Goal: Information Seeking & Learning: Check status

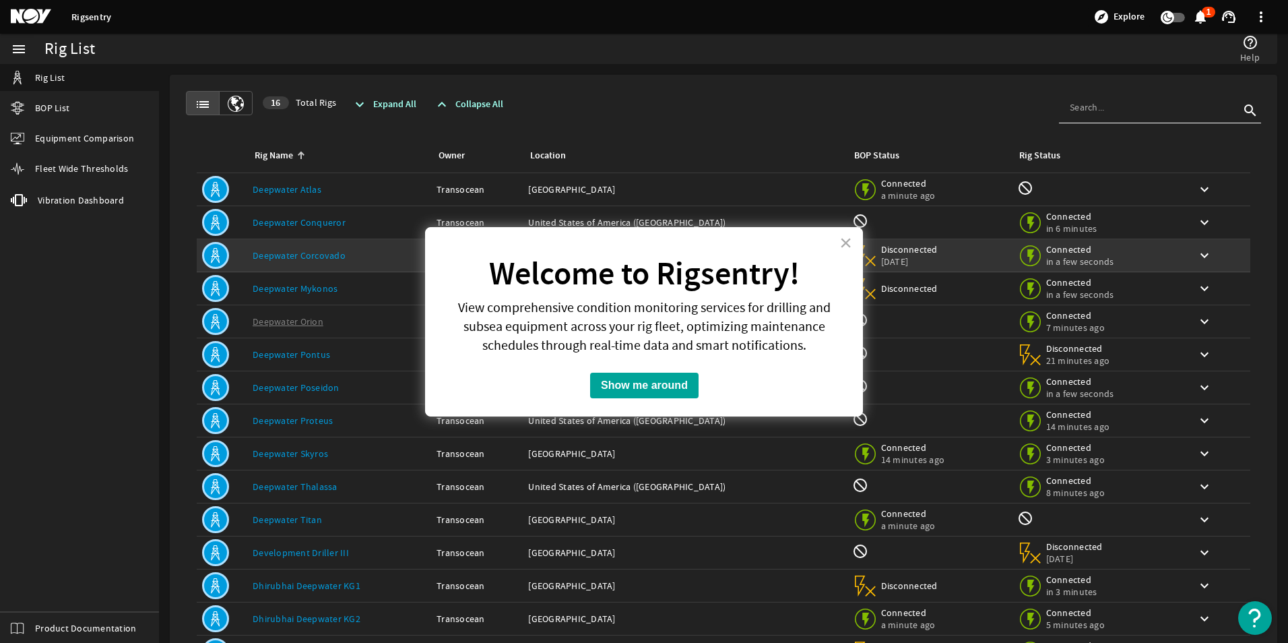
click at [843, 241] on button "×" at bounding box center [846, 243] width 13 height 22
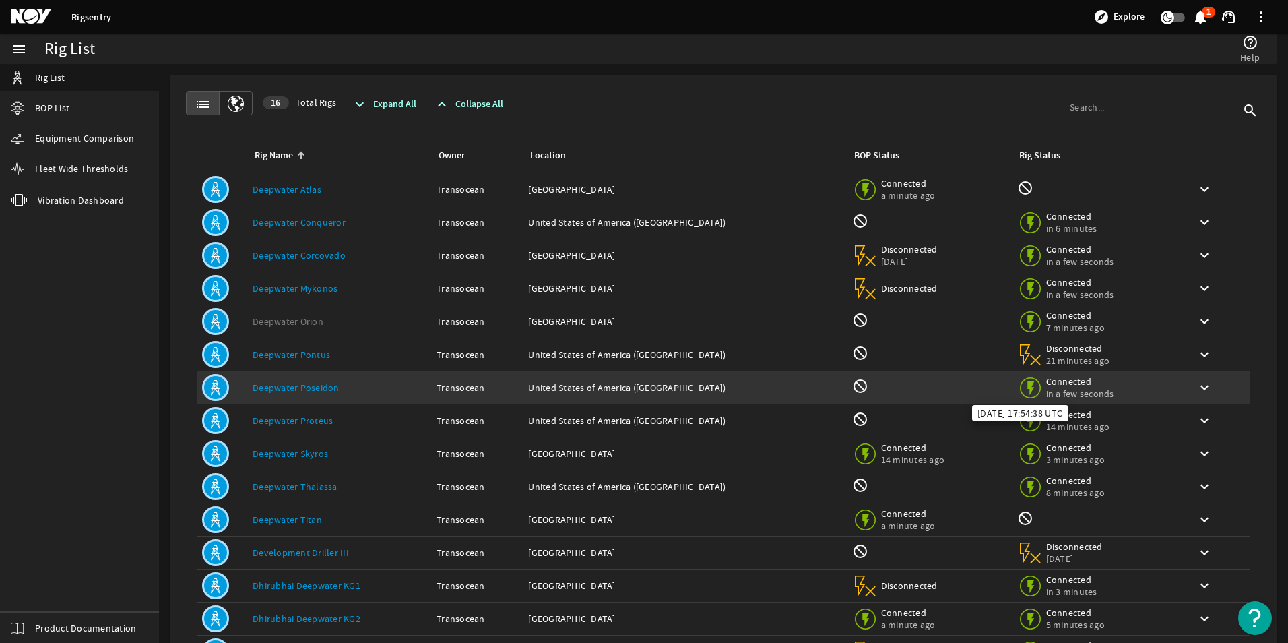
click at [1046, 383] on span "Connected" at bounding box center [1080, 381] width 68 height 12
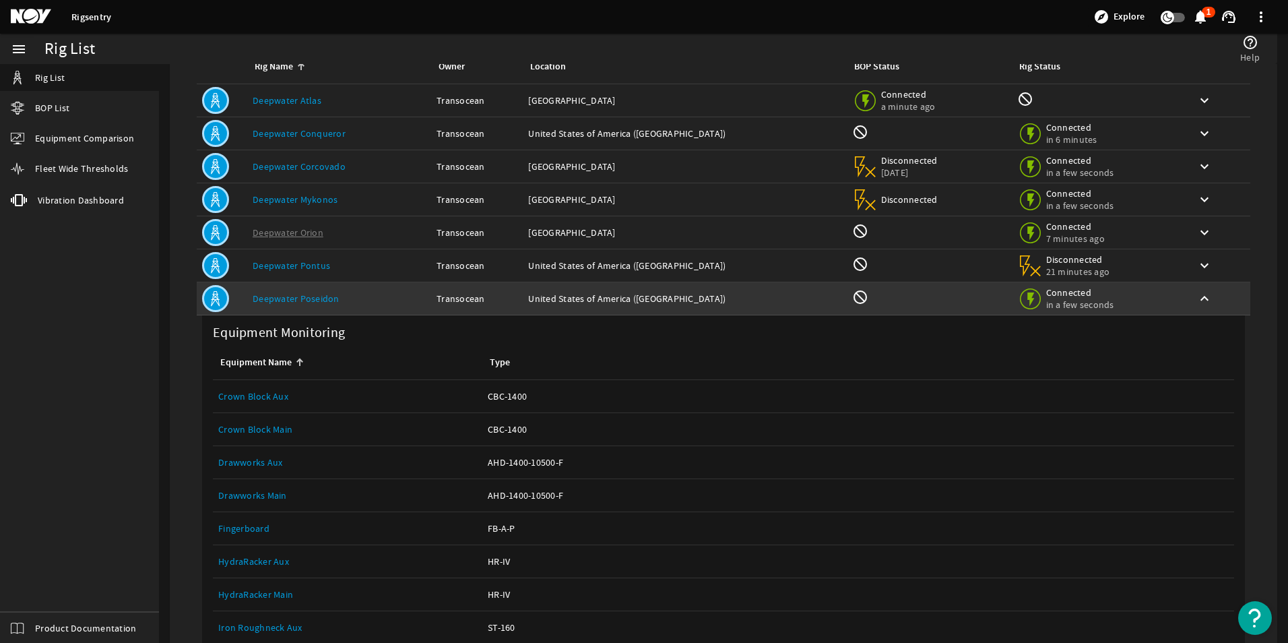
scroll to position [67, 0]
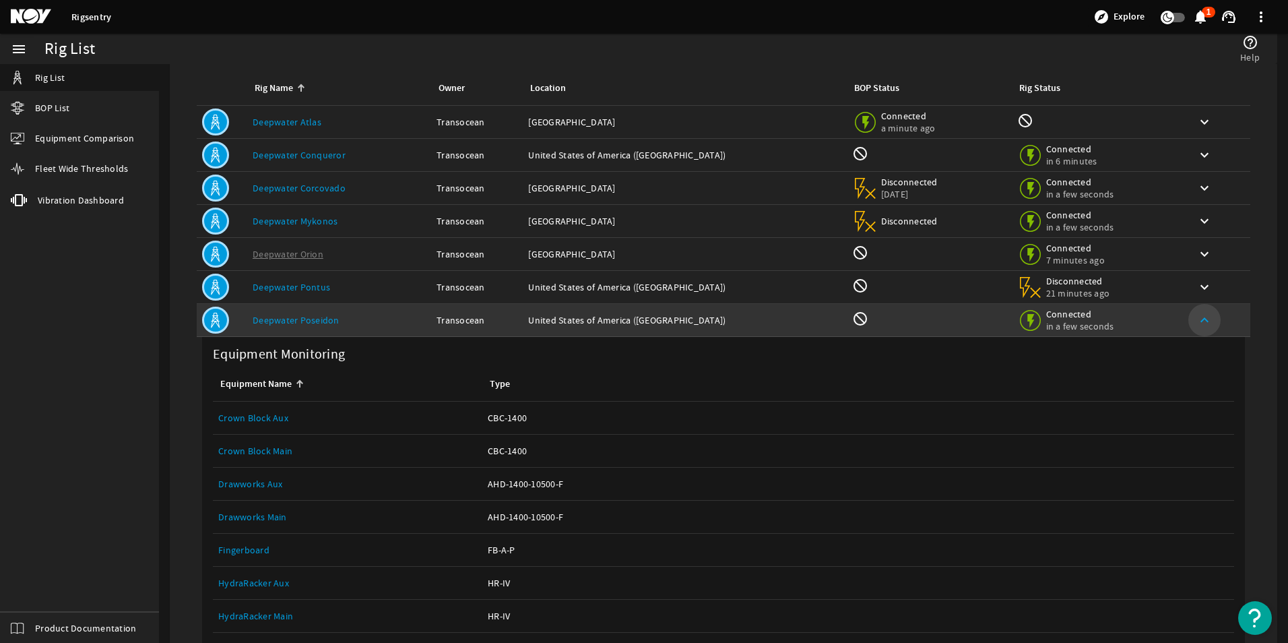
click at [1197, 318] on mat-icon "keyboard_arrow_up" at bounding box center [1205, 320] width 16 height 16
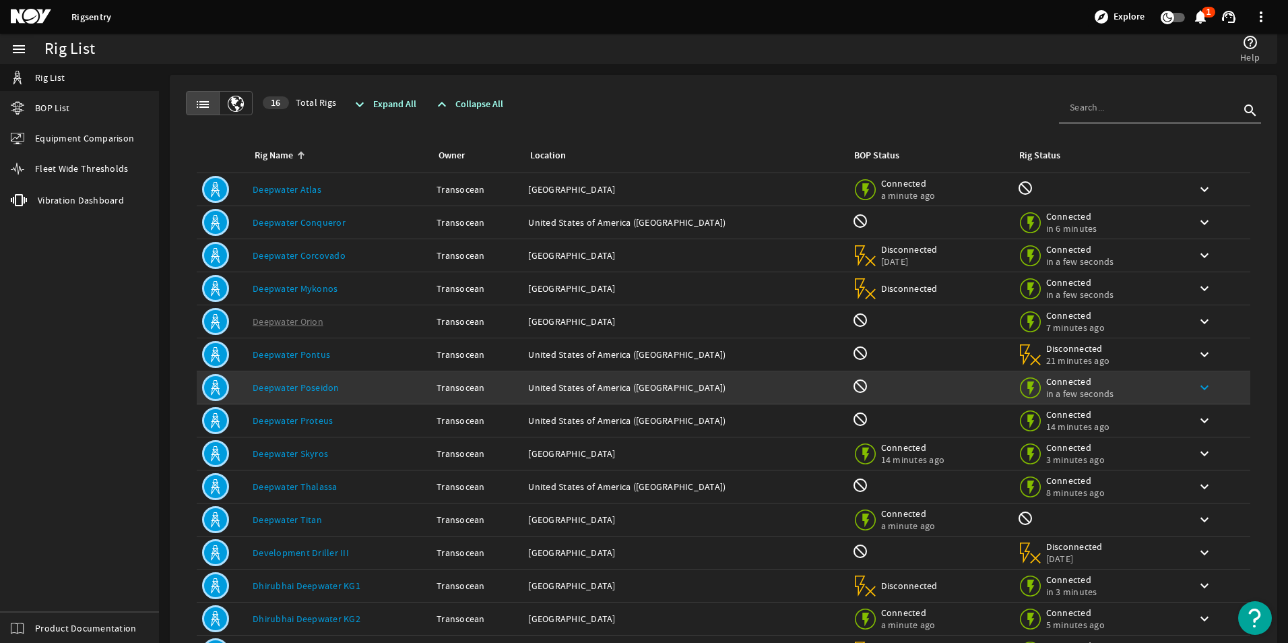
scroll to position [101, 0]
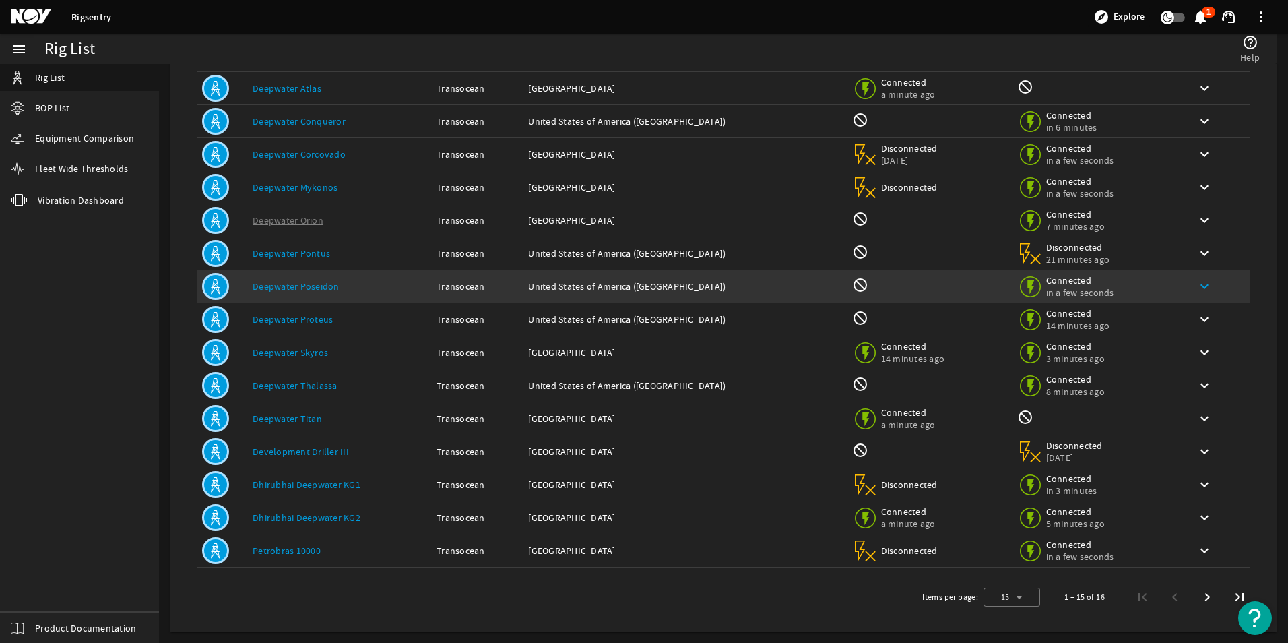
click at [305, 282] on link "Deepwater Poseidon" at bounding box center [296, 286] width 87 height 12
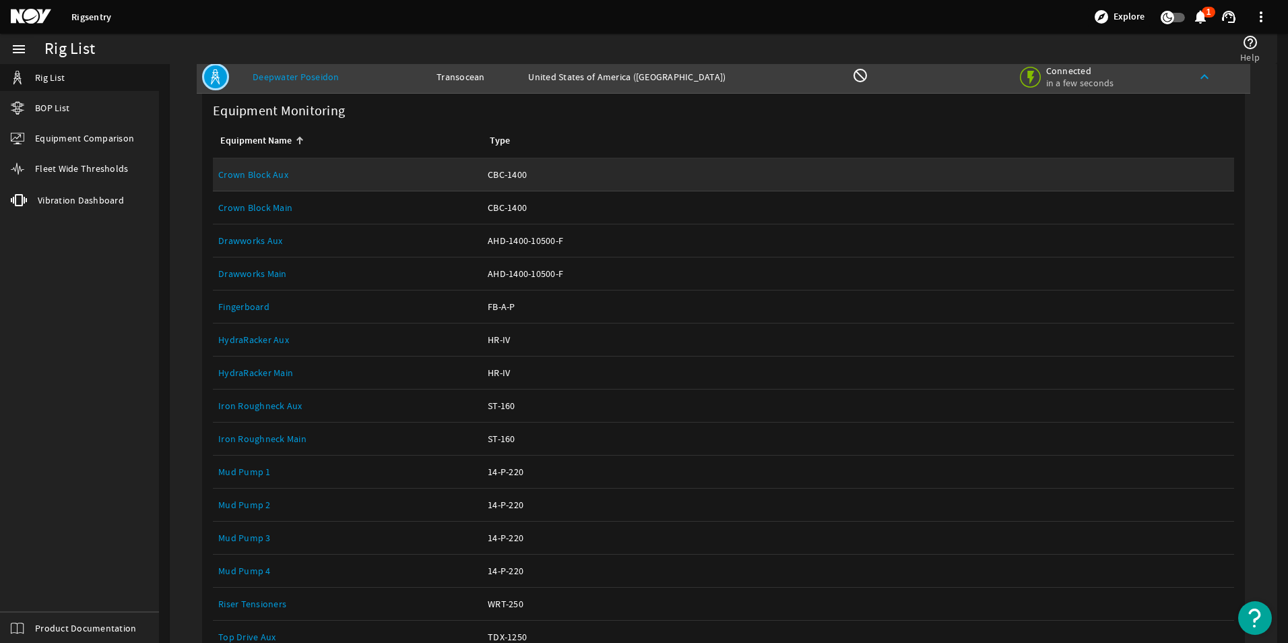
scroll to position [0, 0]
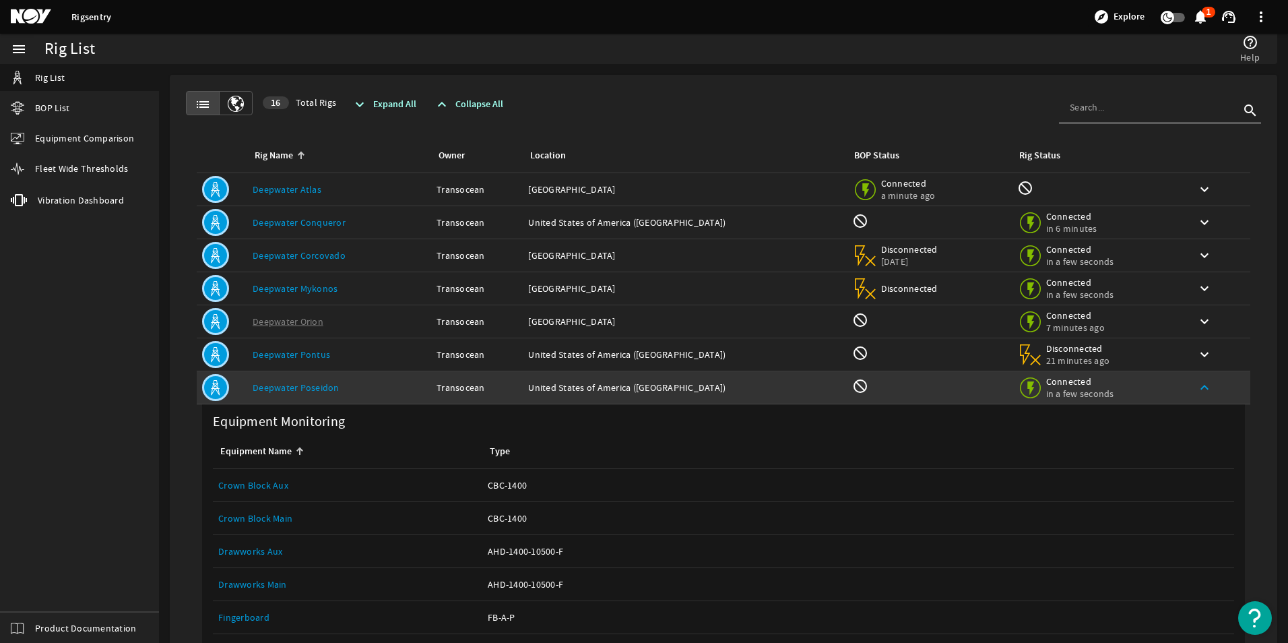
click at [295, 383] on link "Deepwater Poseidon" at bounding box center [296, 387] width 87 height 12
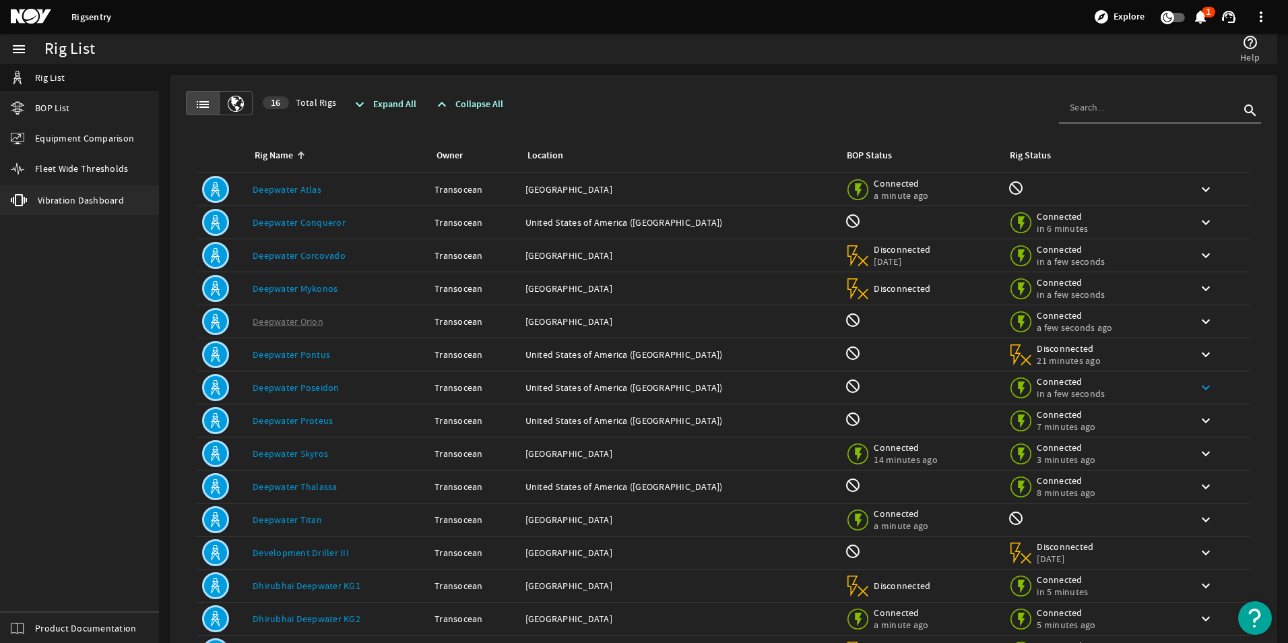
click at [85, 199] on span "Vibration Dashboard" at bounding box center [81, 199] width 86 height 13
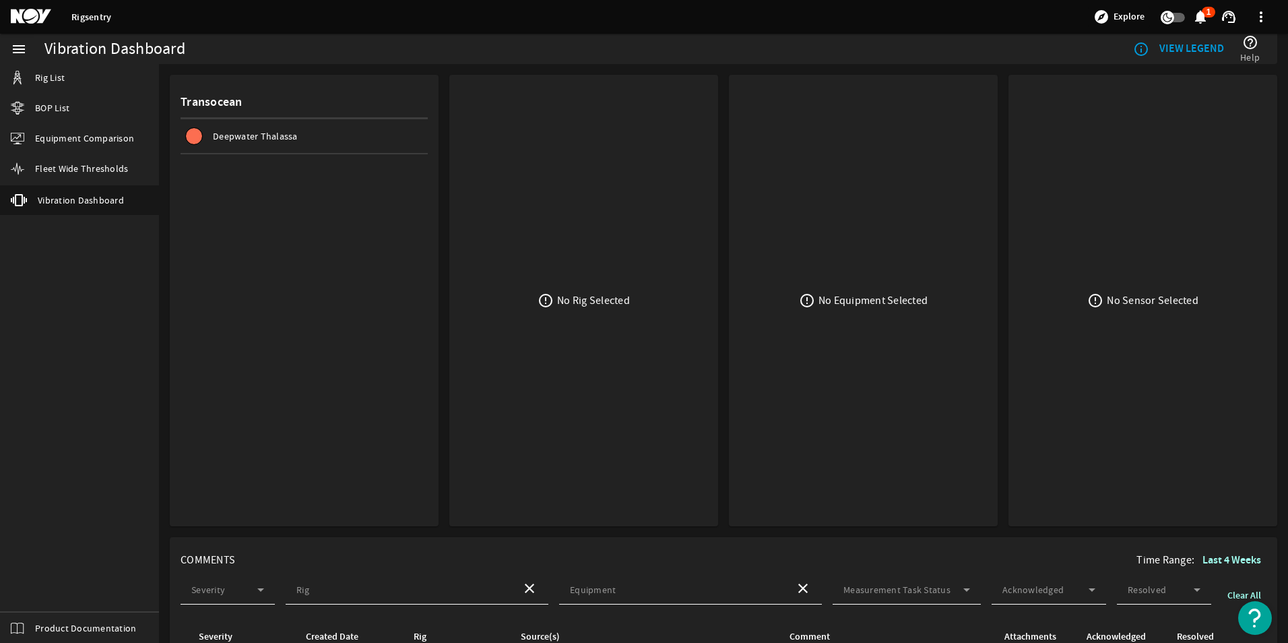
click at [240, 132] on span "Deepwater Thalassa" at bounding box center [255, 136] width 85 height 12
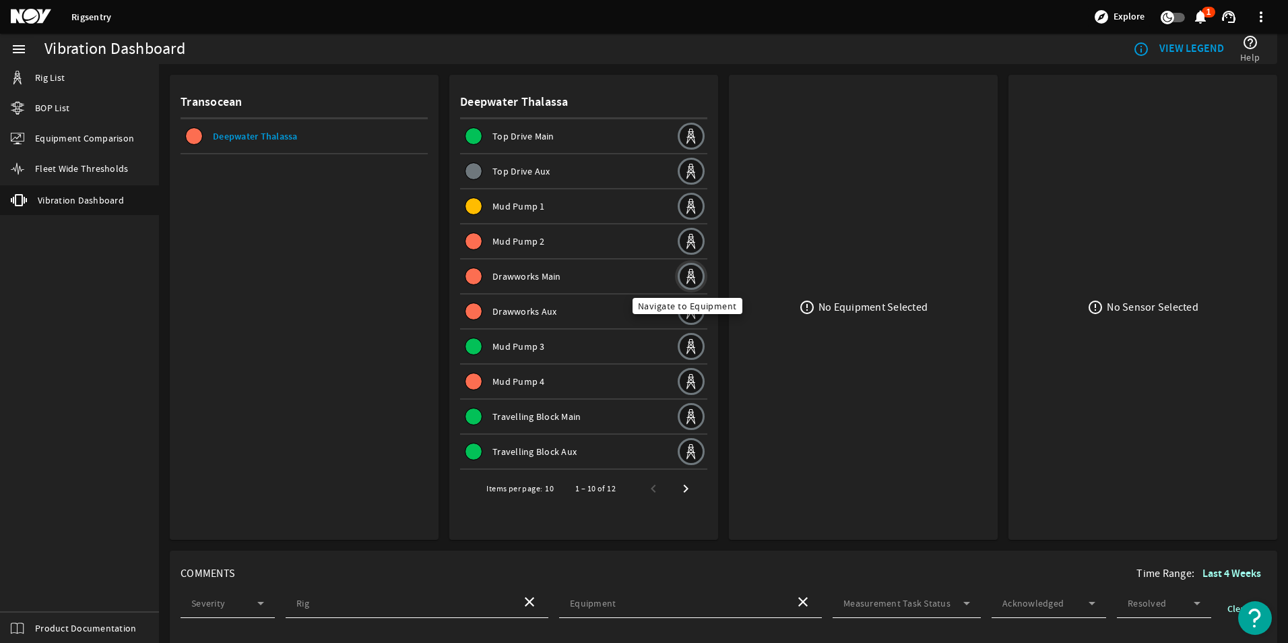
click at [685, 270] on mat-icon at bounding box center [691, 276] width 27 height 27
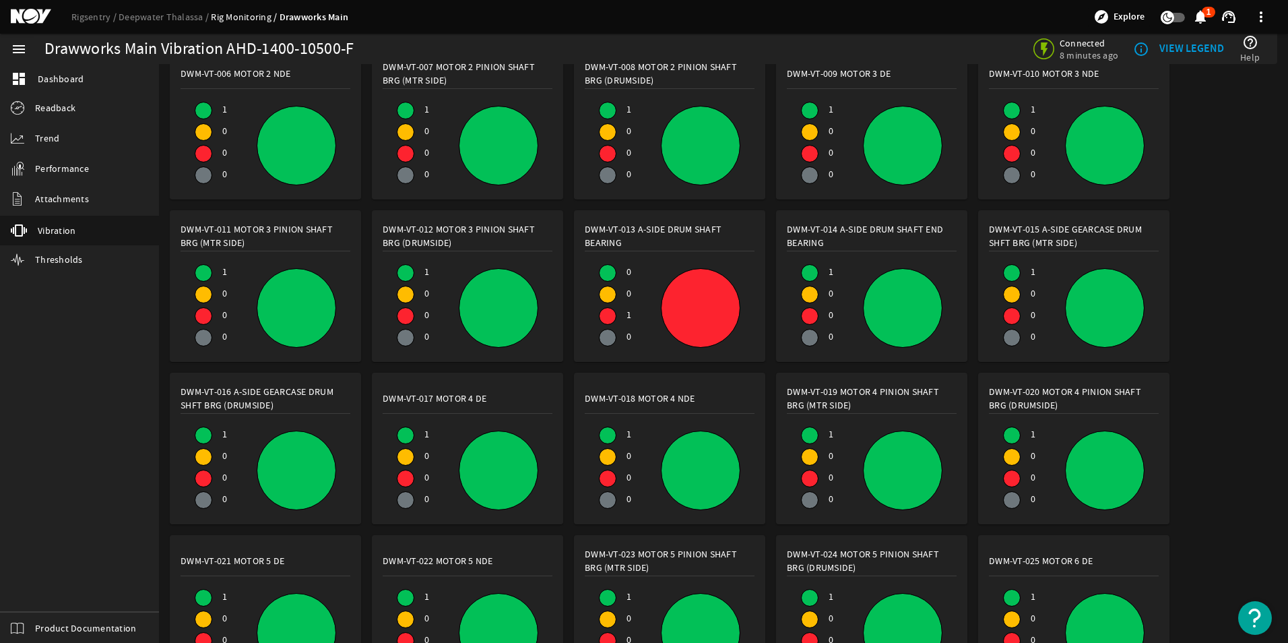
scroll to position [181, 0]
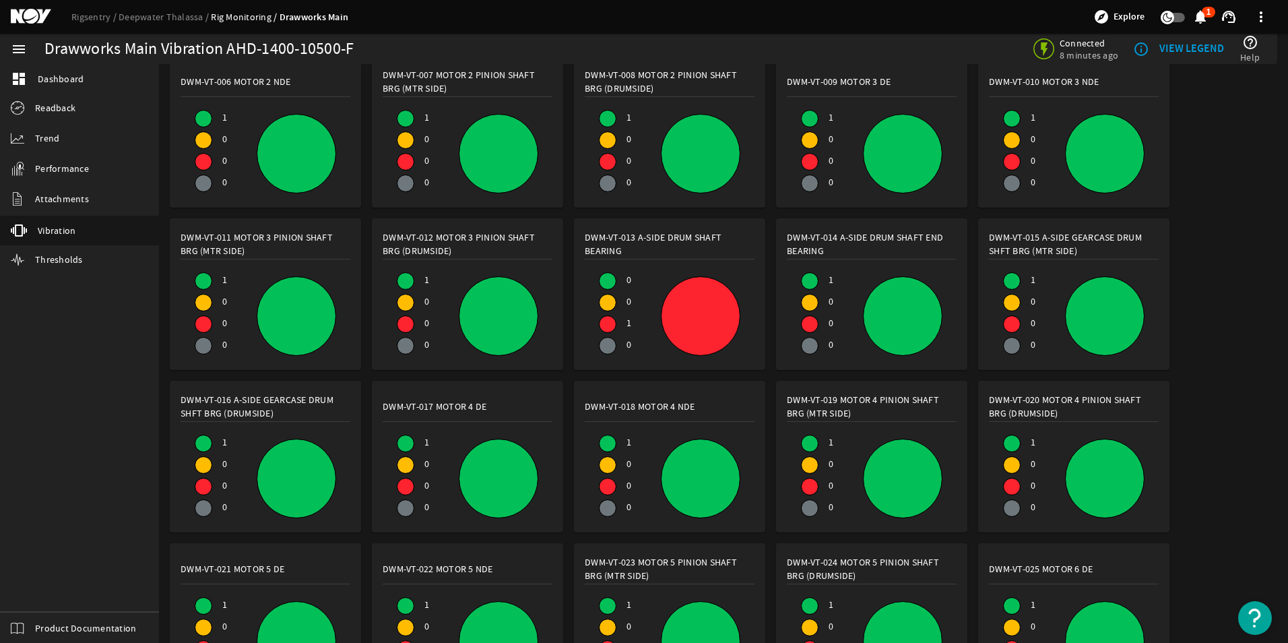
click at [674, 326] on div at bounding box center [701, 316] width 78 height 78
click at [1199, 18] on mat-icon "notifications" at bounding box center [1201, 17] width 16 height 16
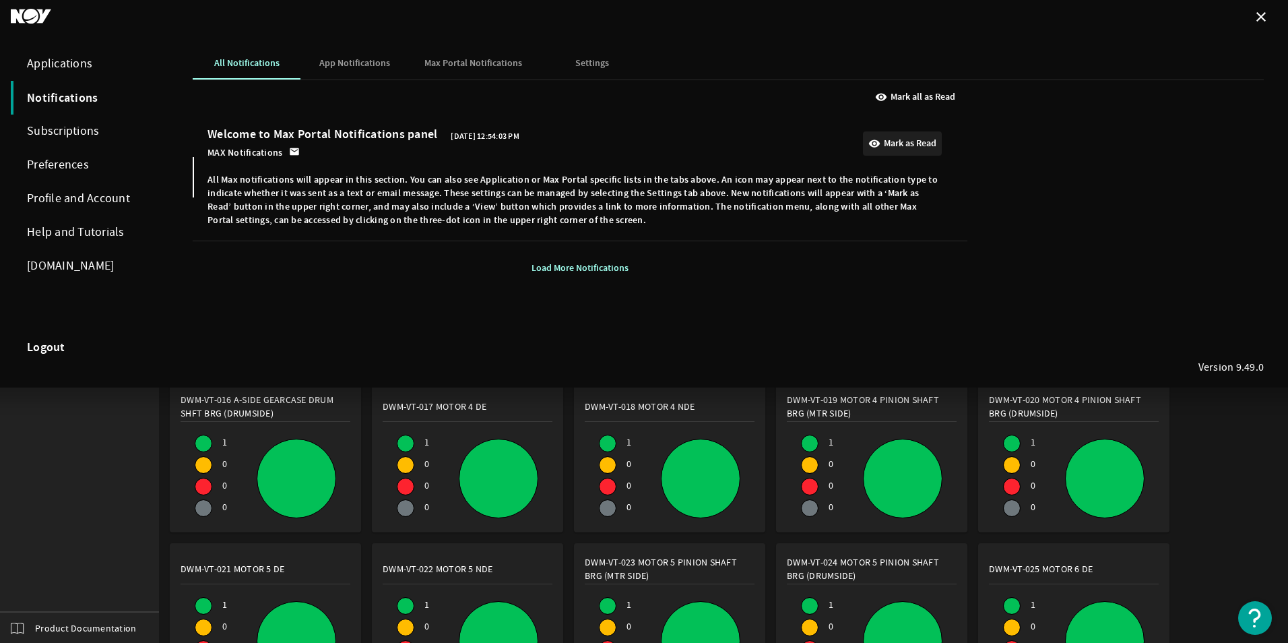
click at [917, 140] on b "Mark as Read" at bounding box center [910, 143] width 53 height 13
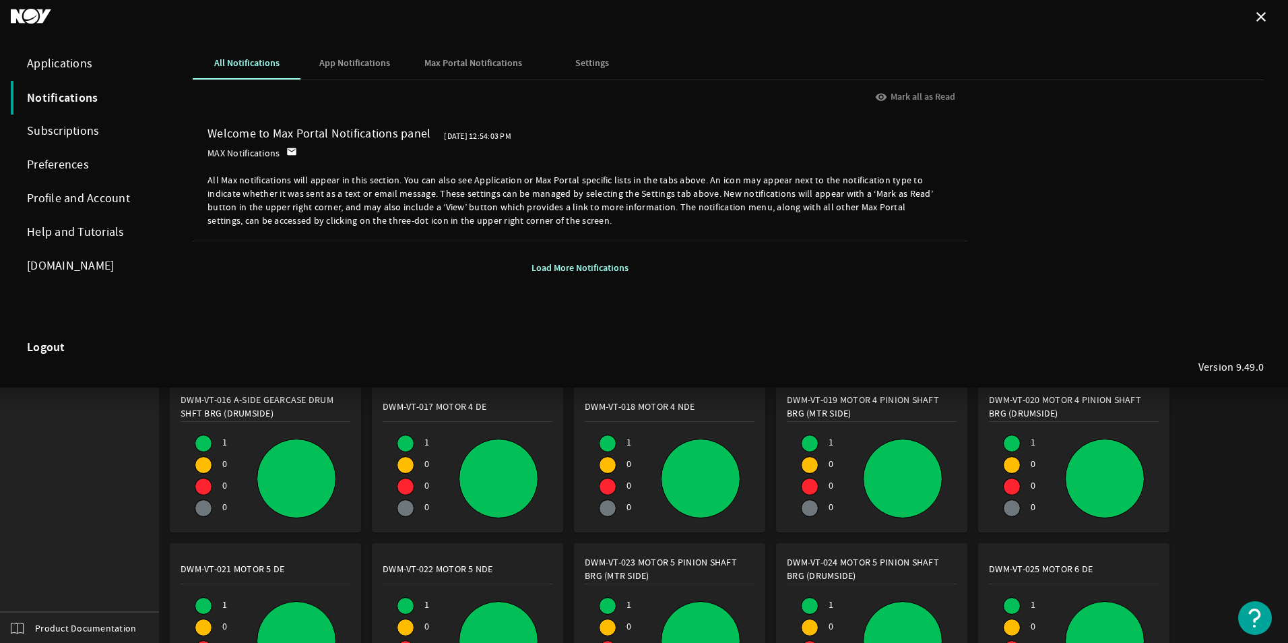
click at [792, 354] on div "All Notifications App Notifications Max Portal Notifications Settings visibilit…" at bounding box center [728, 211] width 1098 height 354
click at [112, 501] on div at bounding box center [644, 321] width 1288 height 643
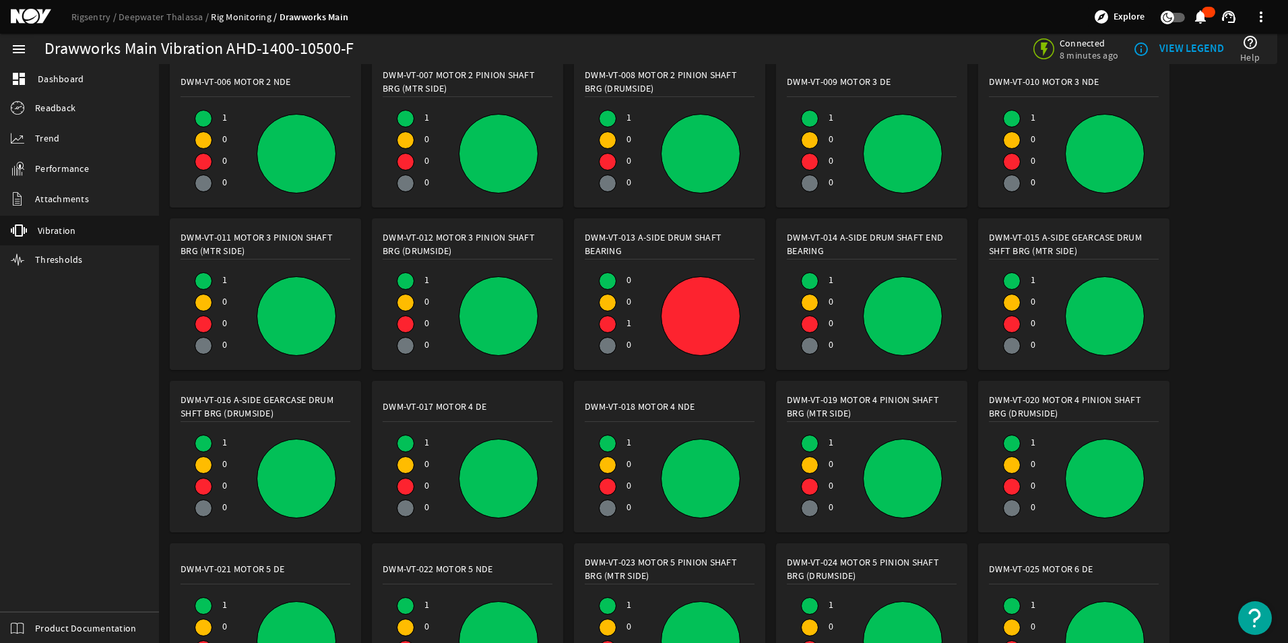
click at [1178, 44] on b "VIEW LEGEND" at bounding box center [1192, 48] width 65 height 14
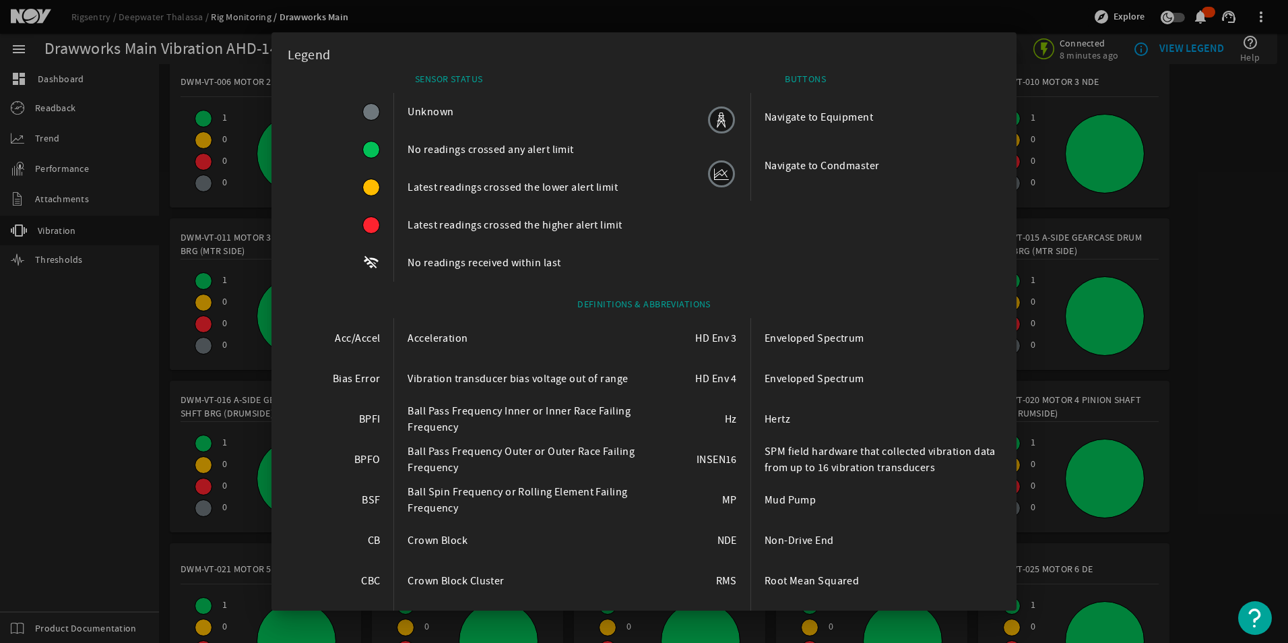
click at [719, 170] on div at bounding box center [724, 174] width 55 height 54
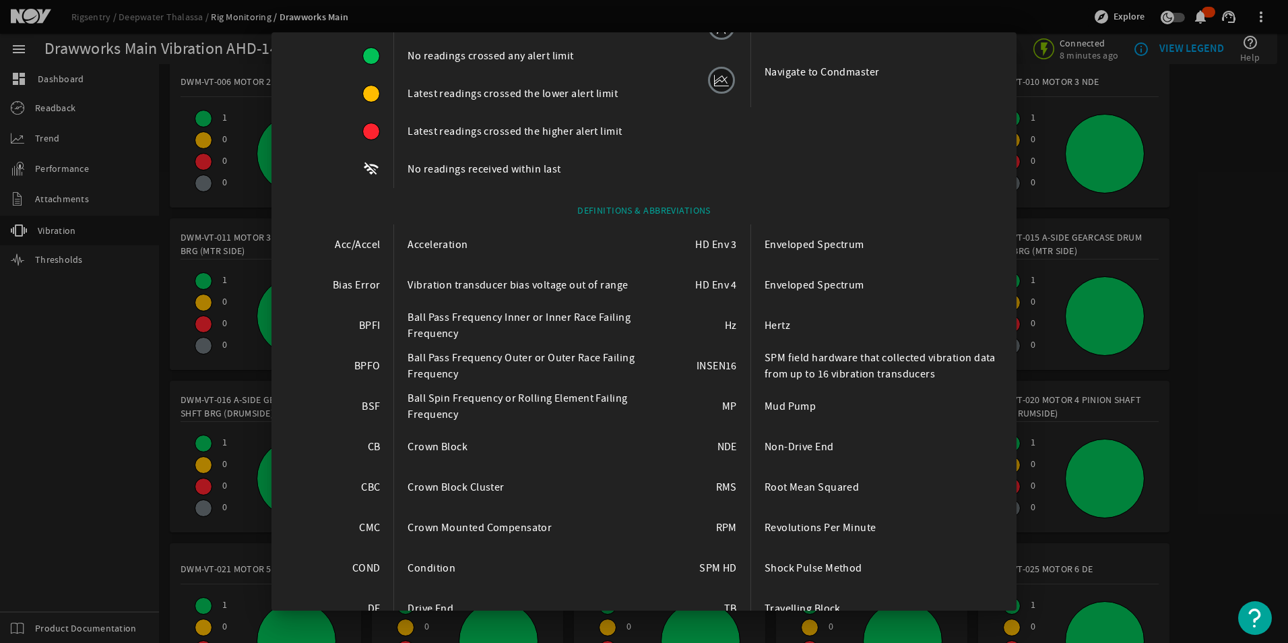
scroll to position [0, 0]
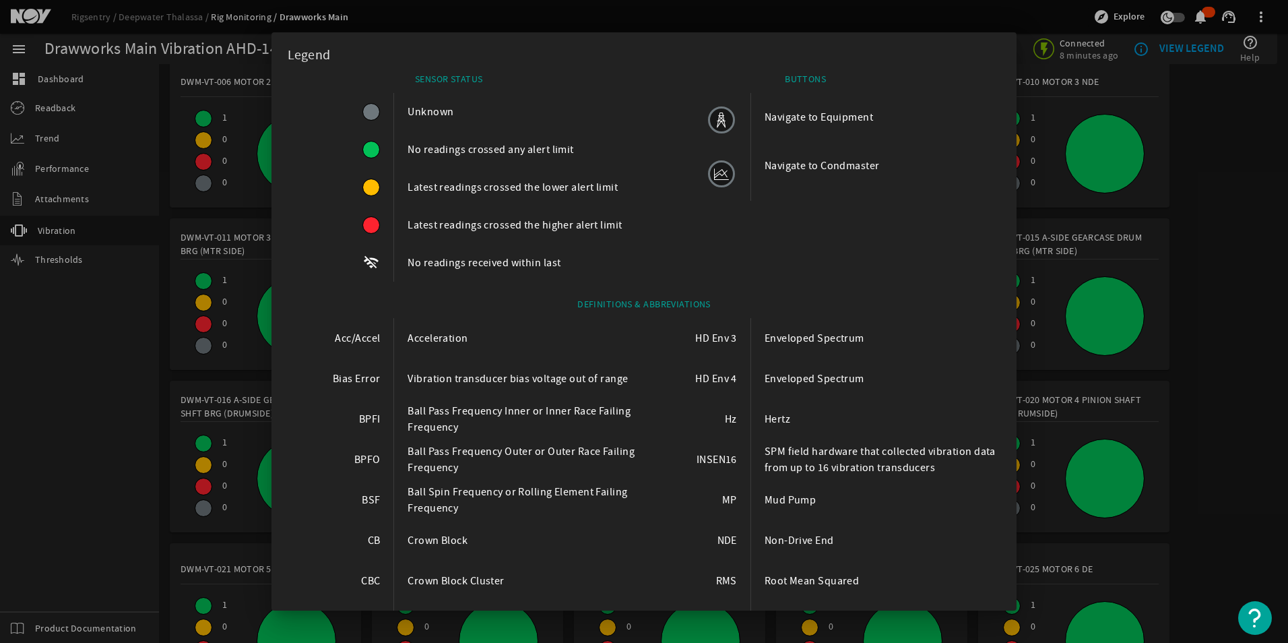
click at [97, 372] on div at bounding box center [644, 321] width 1288 height 643
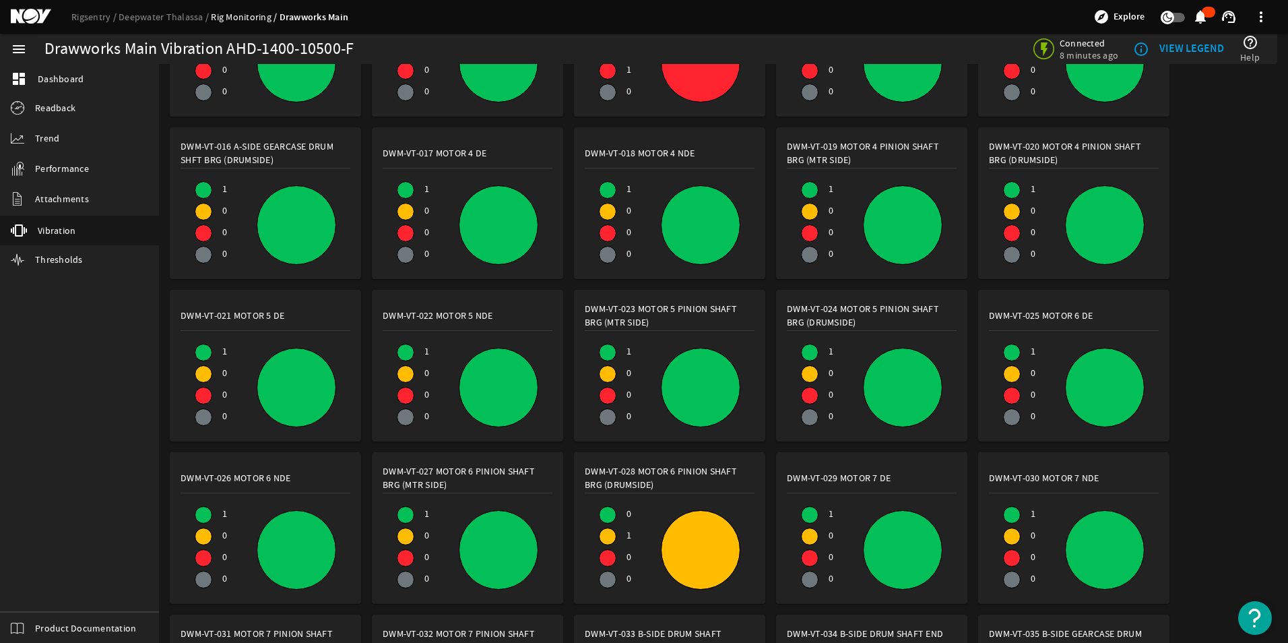
scroll to position [653, 0]
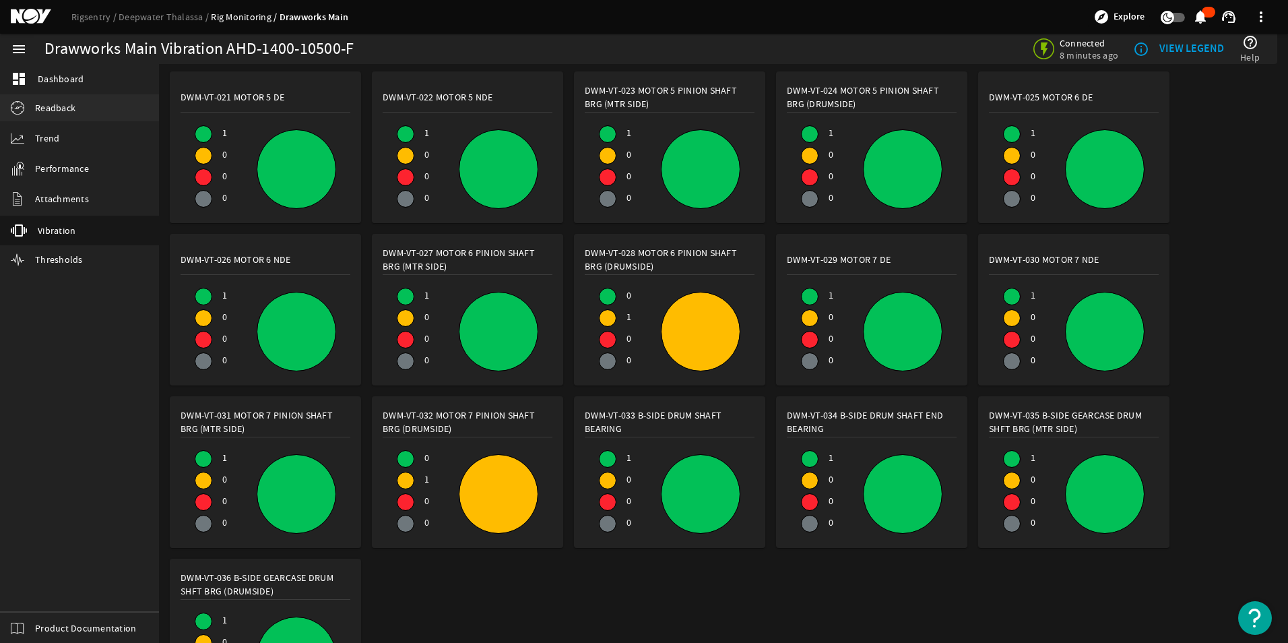
click at [67, 102] on span "Readback" at bounding box center [55, 107] width 40 height 13
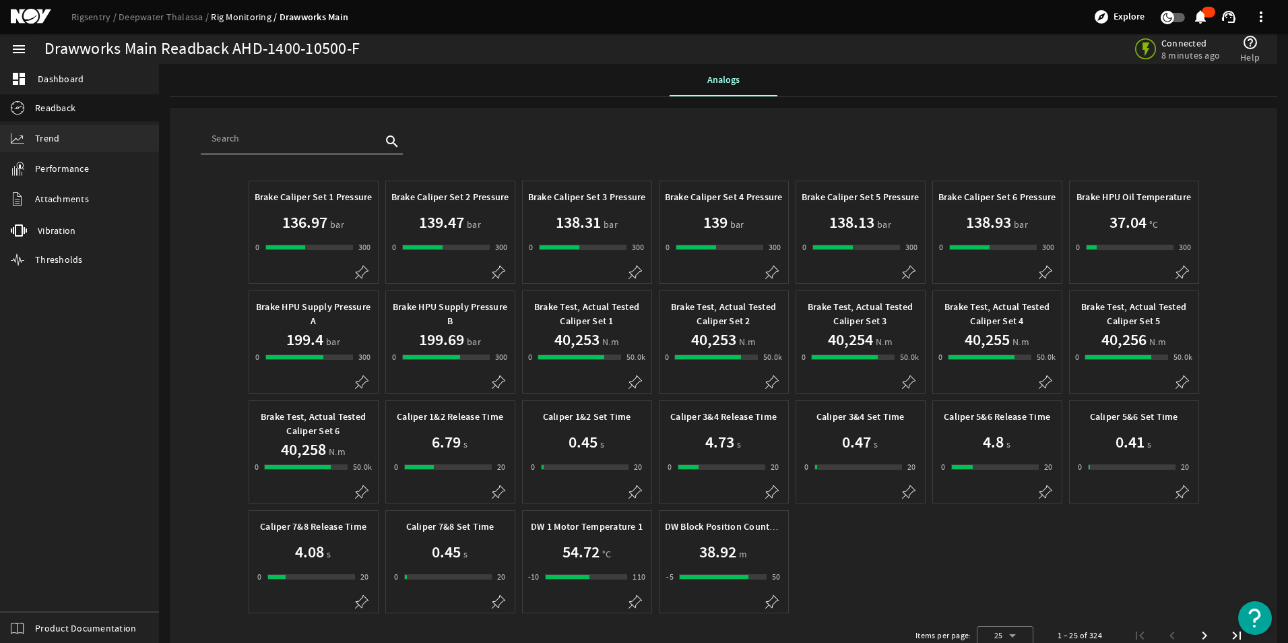
click at [57, 139] on span "Trend" at bounding box center [47, 137] width 24 height 13
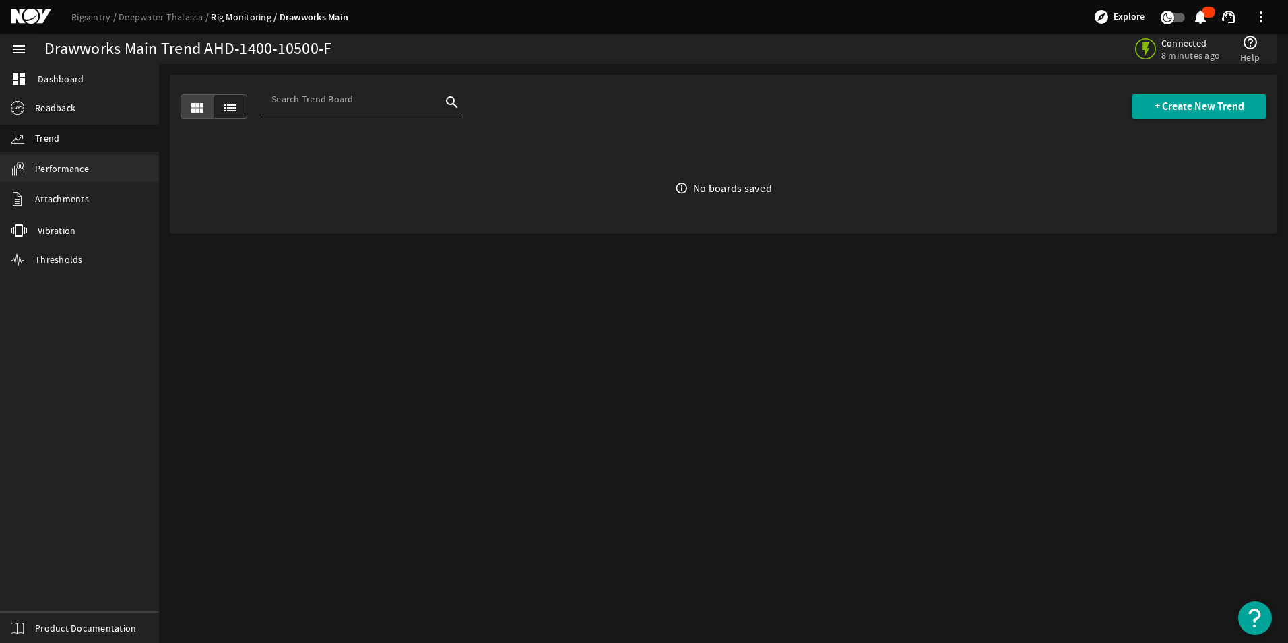
click at [73, 166] on span "Performance" at bounding box center [62, 168] width 54 height 13
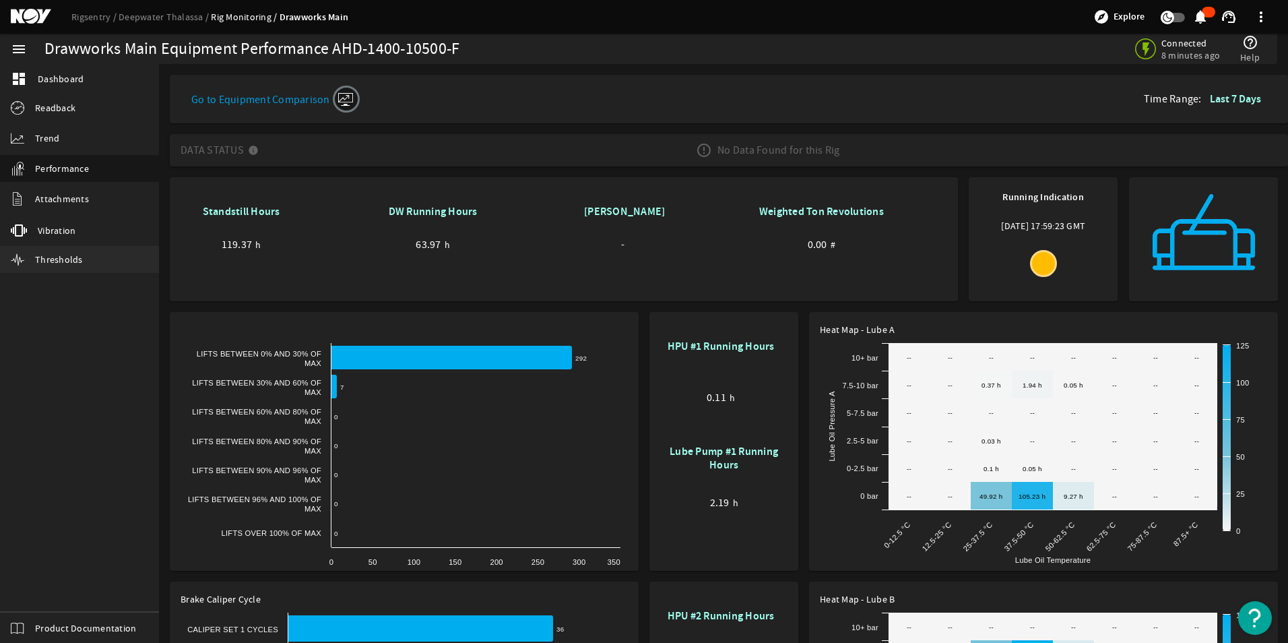
click at [52, 261] on span "Thresholds" at bounding box center [59, 259] width 48 height 13
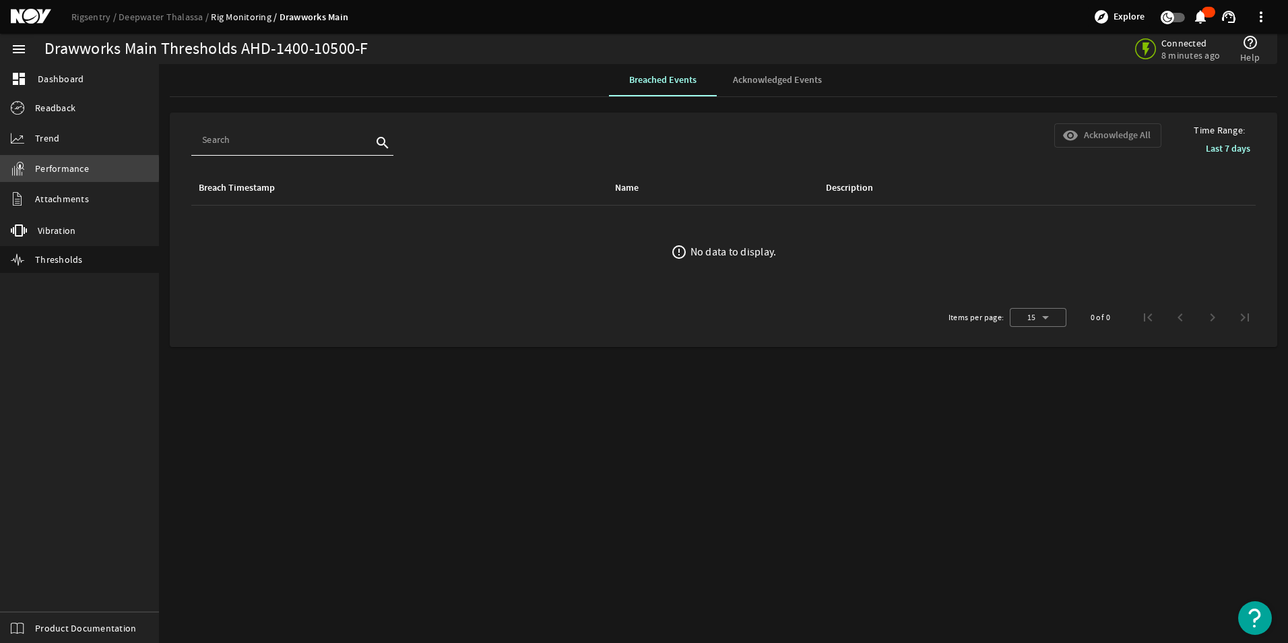
click at [65, 168] on span "Performance" at bounding box center [62, 168] width 54 height 13
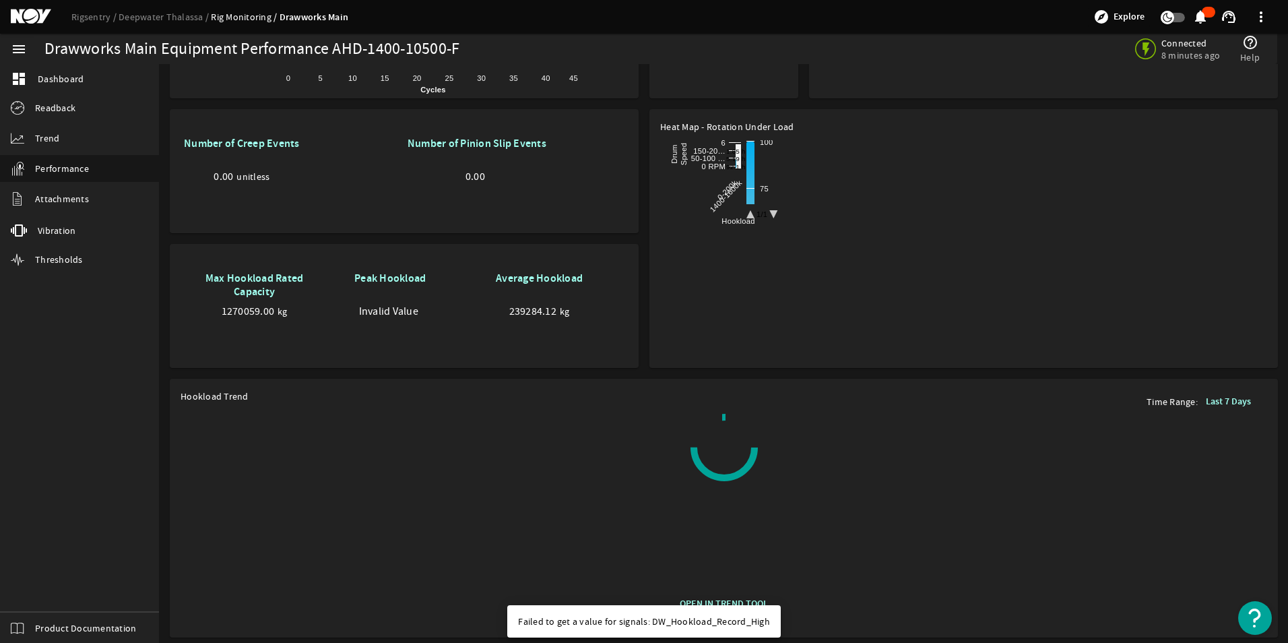
scroll to position [752, 0]
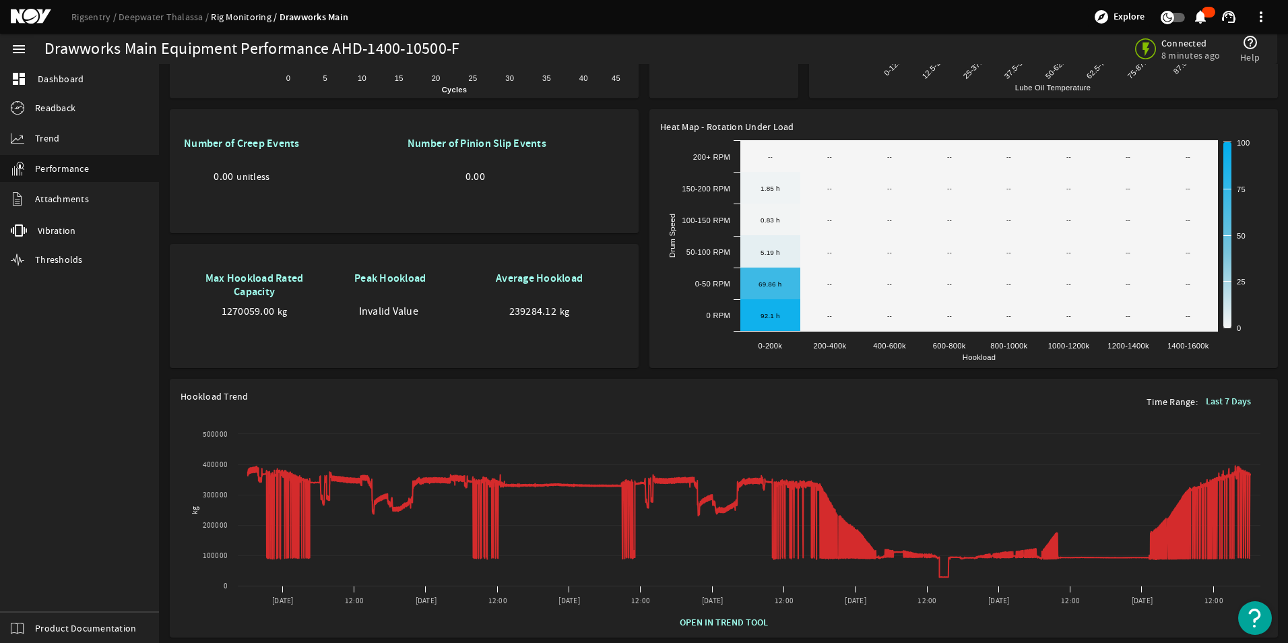
click at [15, 48] on mat-icon "menu" at bounding box center [19, 49] width 16 height 16
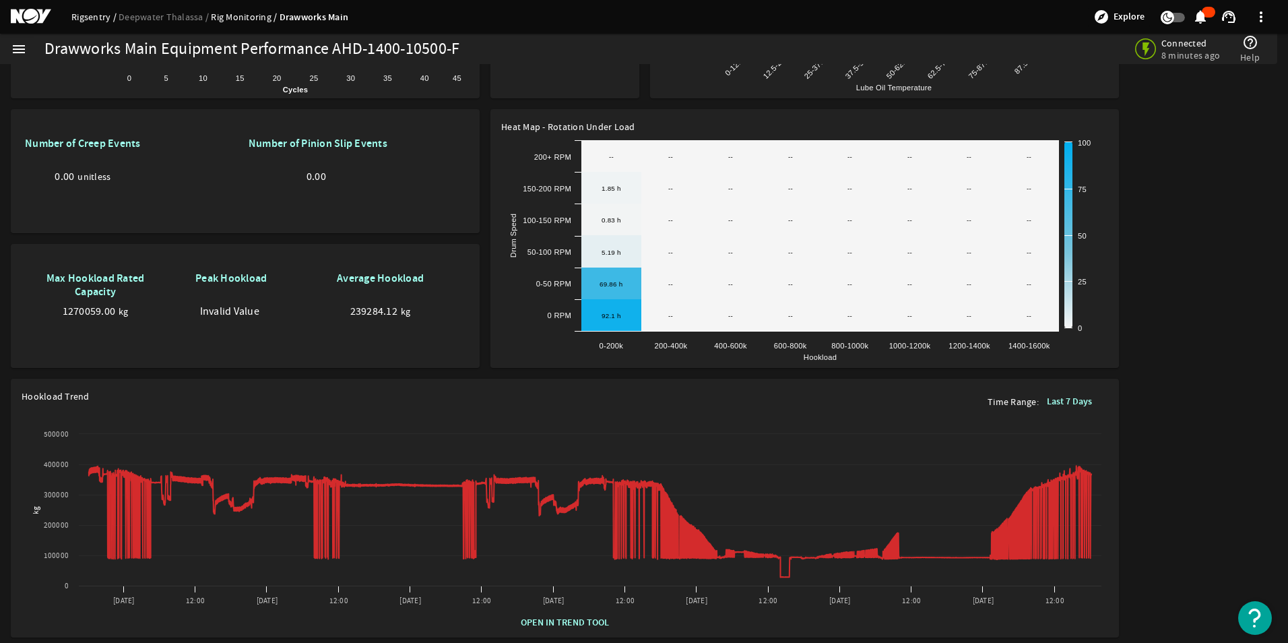
click at [93, 19] on link "Rigsentry" at bounding box center [94, 17] width 47 height 12
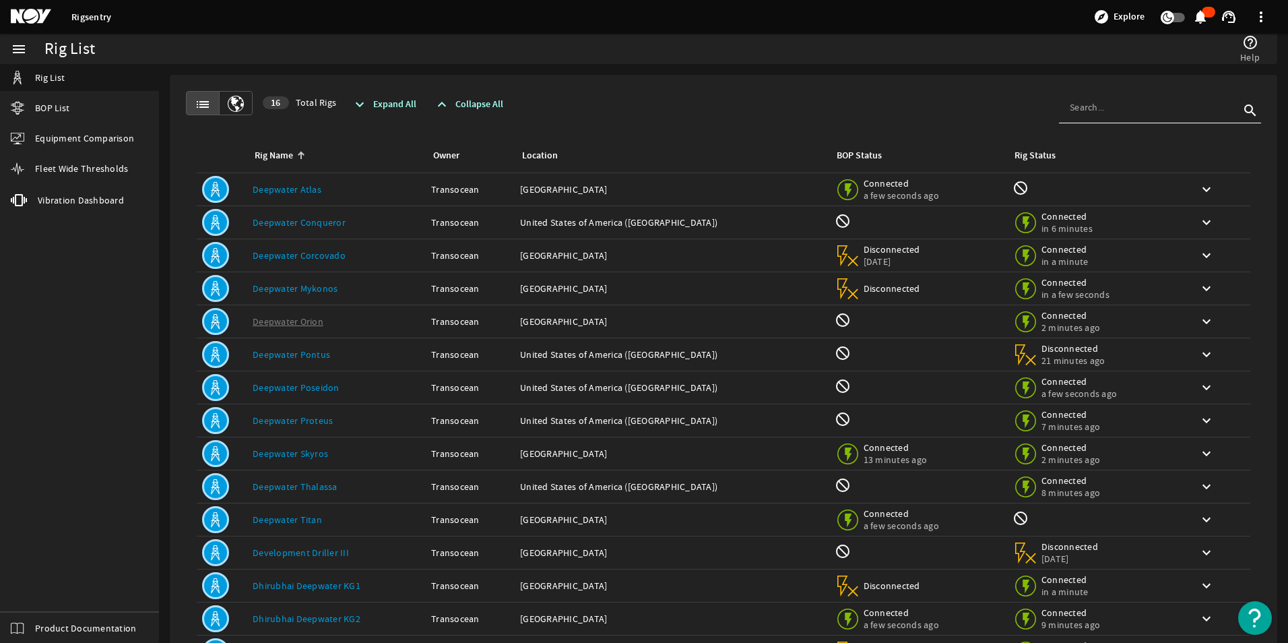
click at [22, 49] on mat-icon "menu" at bounding box center [19, 49] width 16 height 16
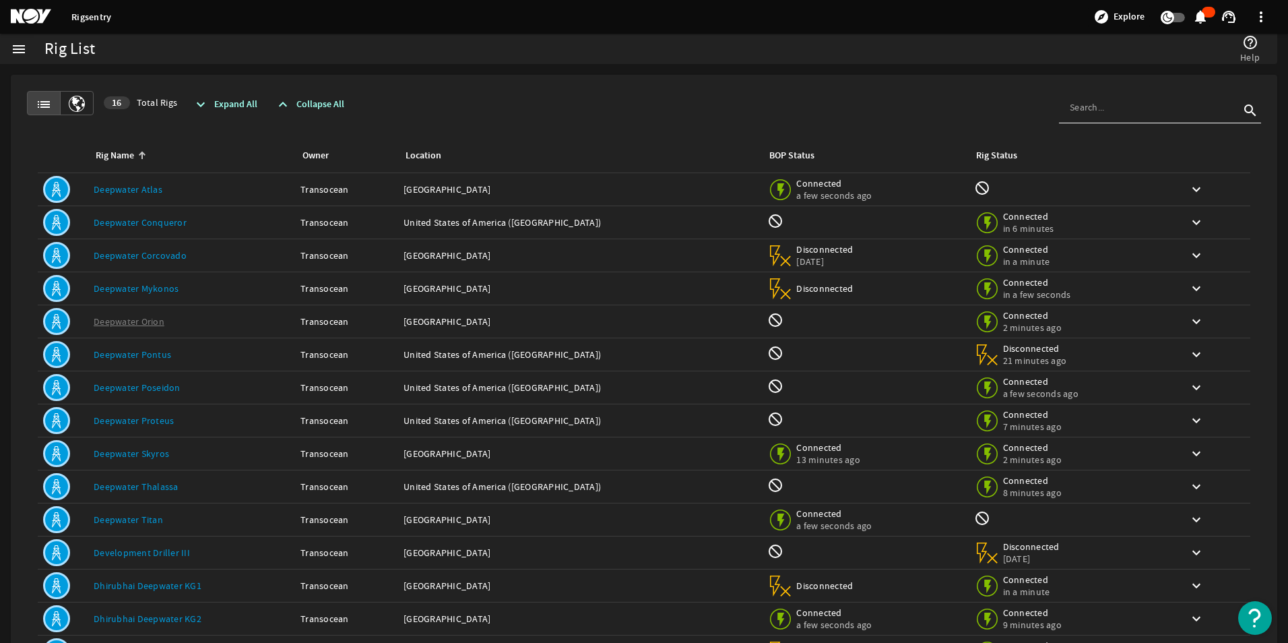
click at [22, 49] on mat-icon "menu" at bounding box center [19, 49] width 16 height 16
